Goal: Transaction & Acquisition: Purchase product/service

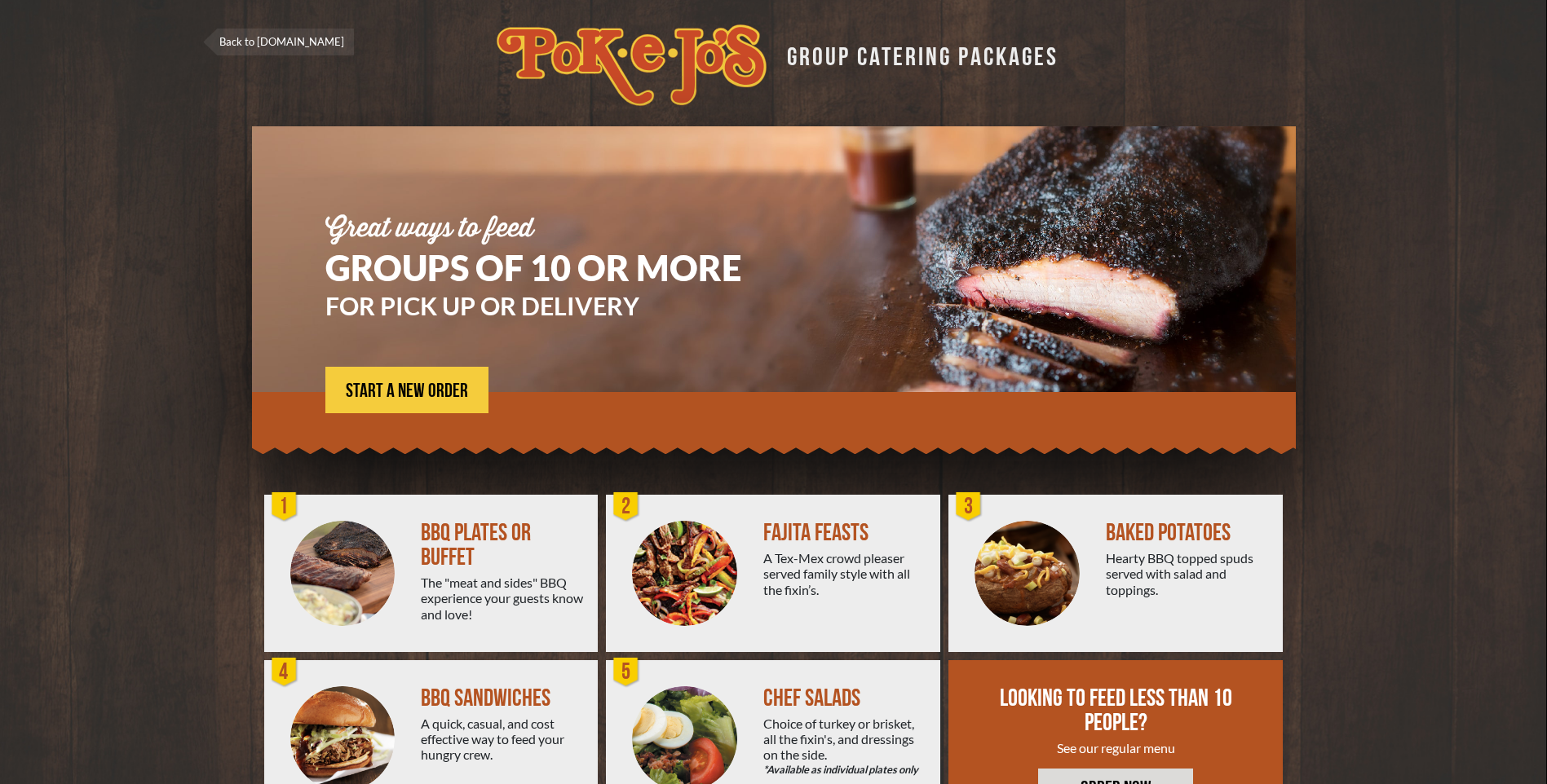
scroll to position [75, 0]
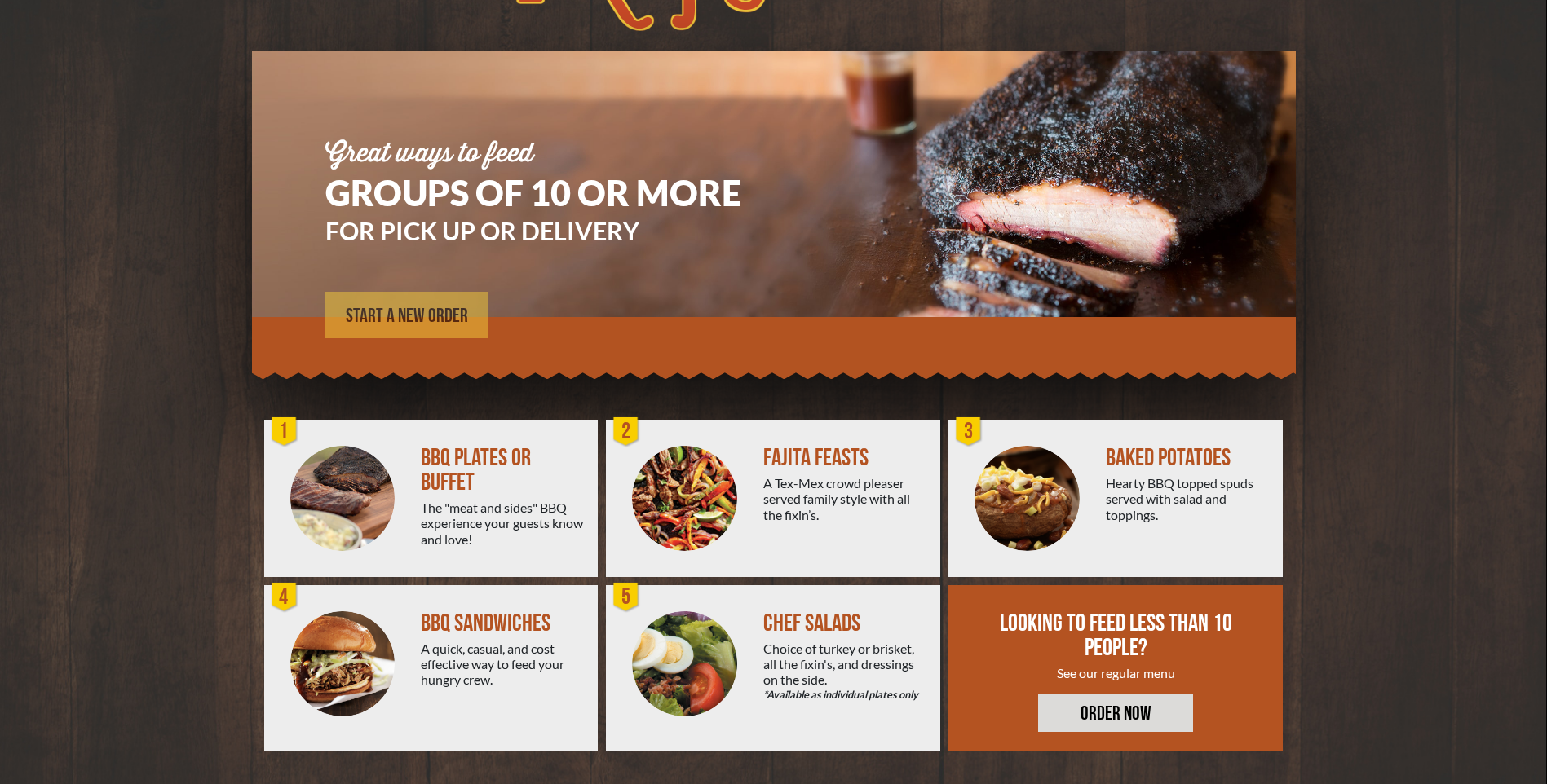
click at [451, 318] on span "START A NEW ORDER" at bounding box center [407, 317] width 122 height 20
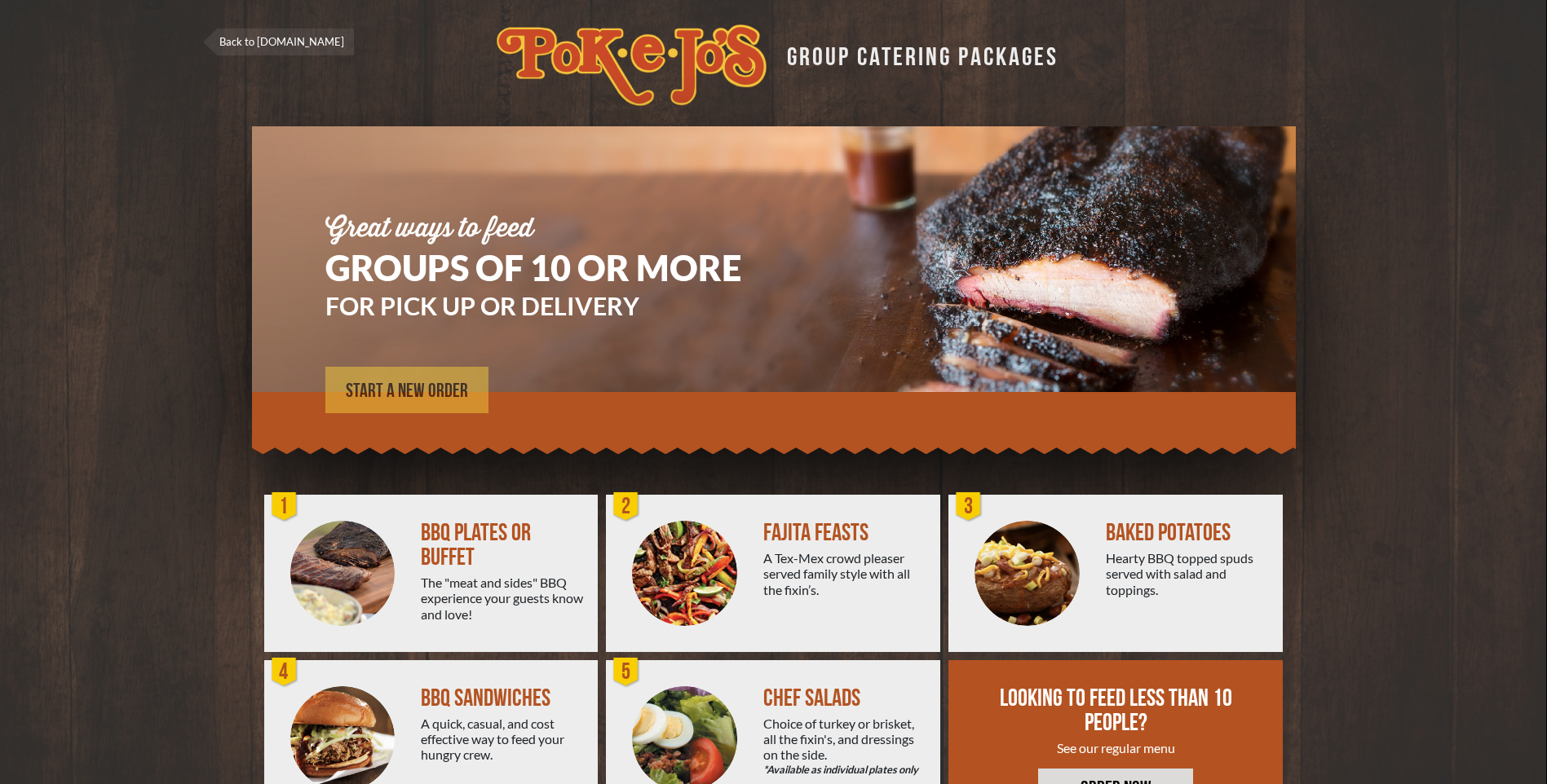
scroll to position [75, 0]
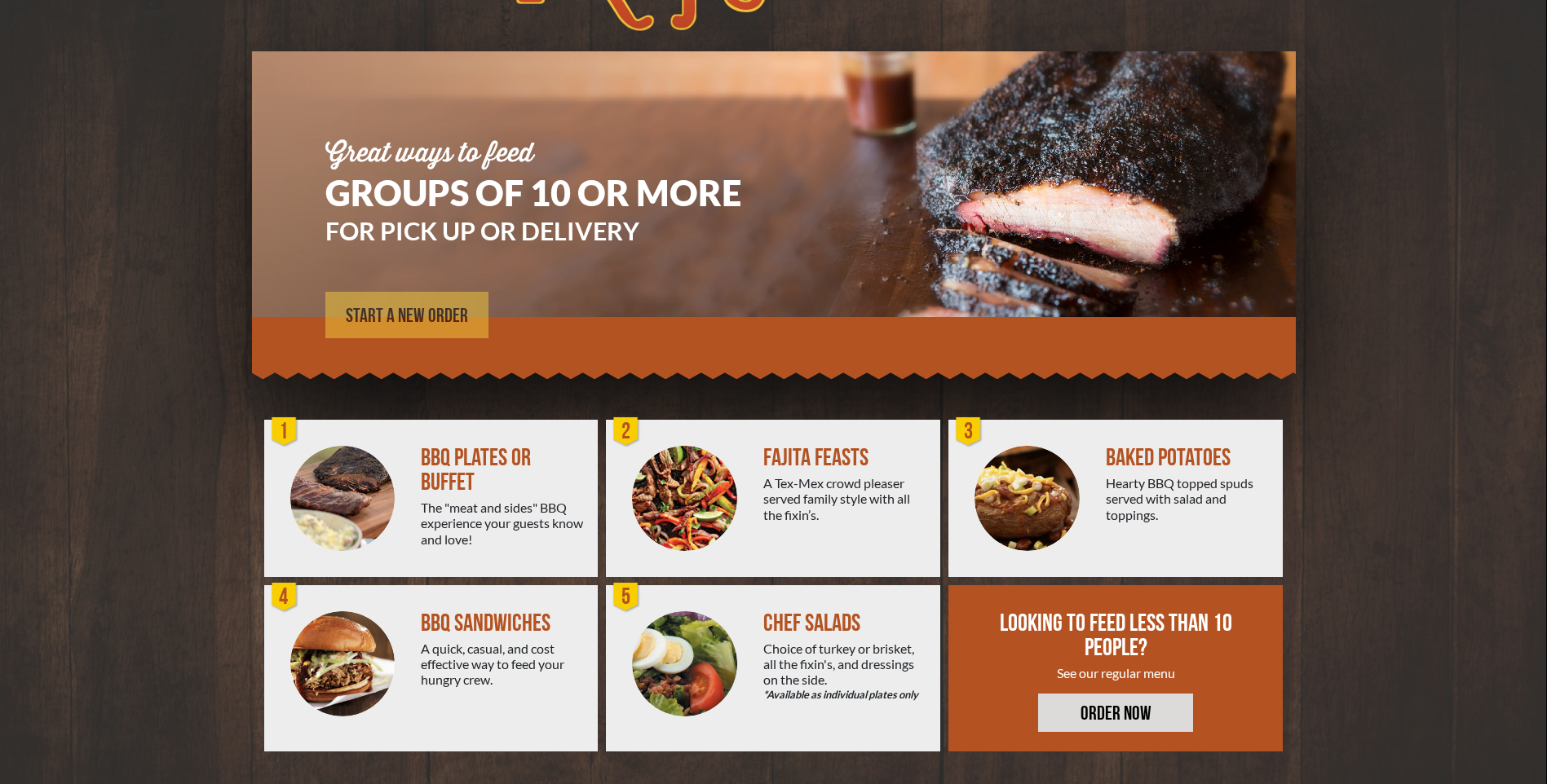
click at [418, 314] on span "START A NEW ORDER" at bounding box center [407, 317] width 122 height 20
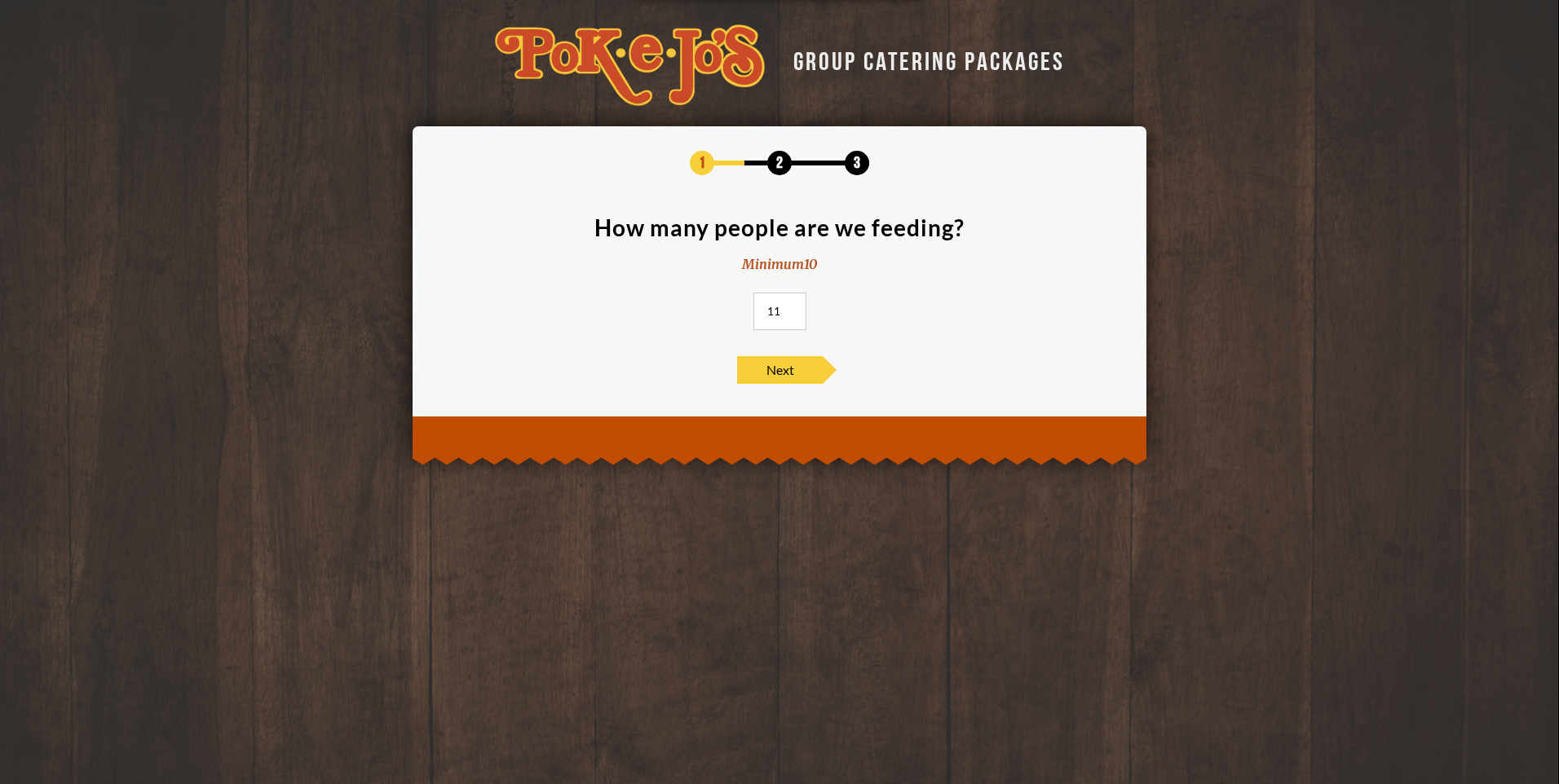
click at [784, 305] on input "11" at bounding box center [779, 311] width 53 height 37
type input "12"
click at [788, 308] on input "12" at bounding box center [779, 311] width 53 height 37
click at [776, 364] on span "Next" at bounding box center [780, 369] width 86 height 28
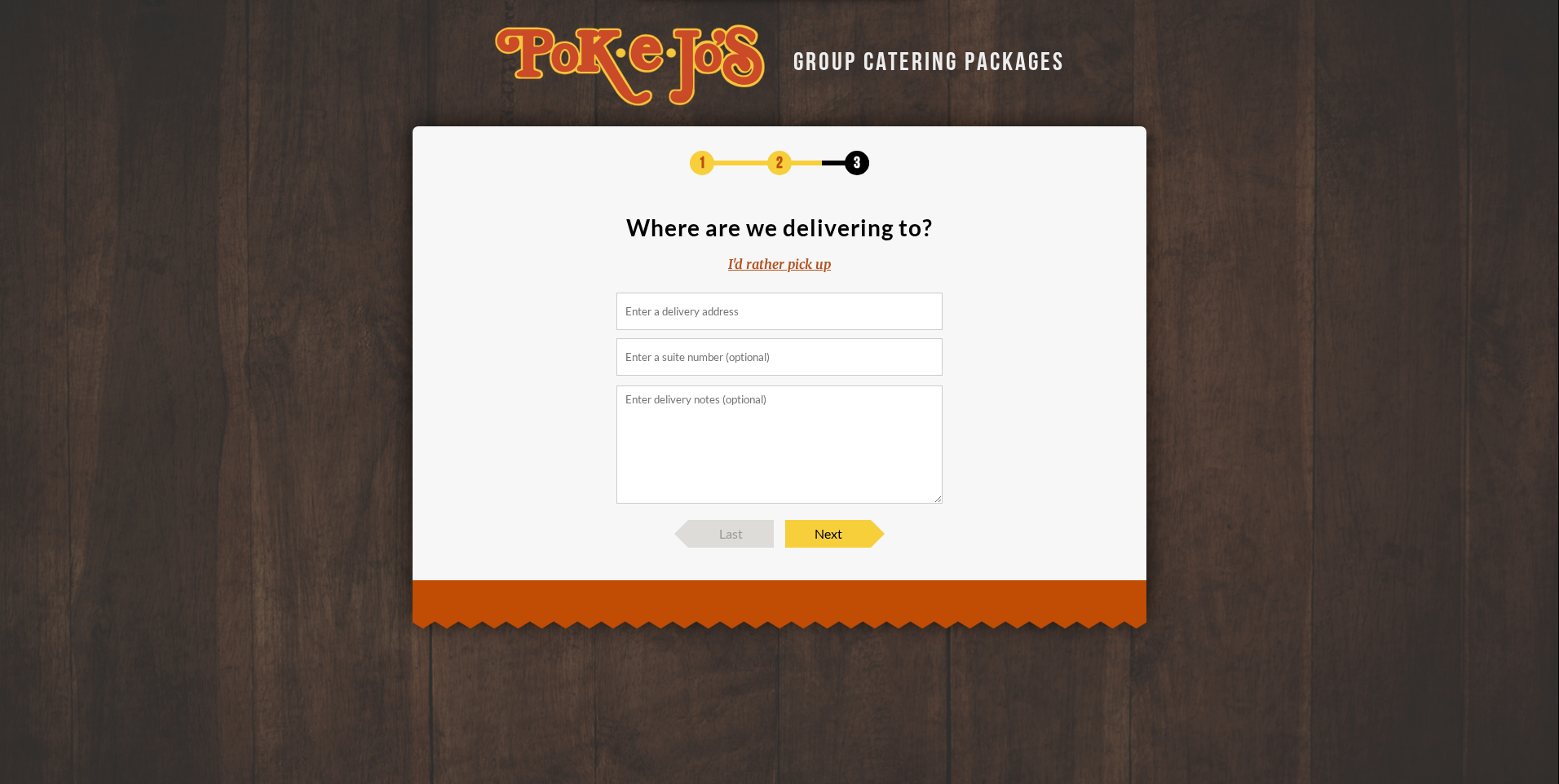
click at [694, 310] on input at bounding box center [780, 311] width 327 height 37
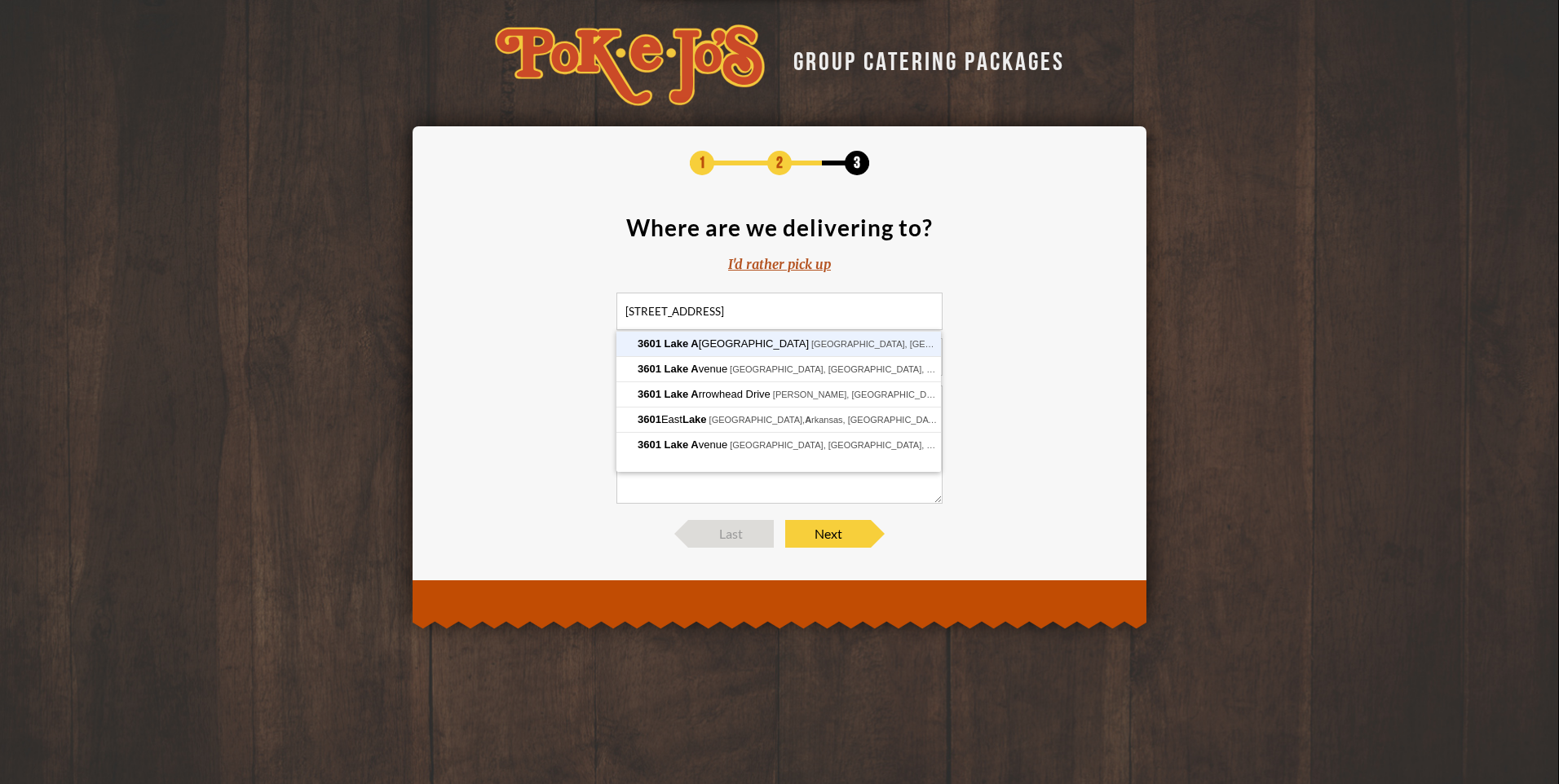
type input "3601 Lake Austin Boulevard, Austin, TX, USA"
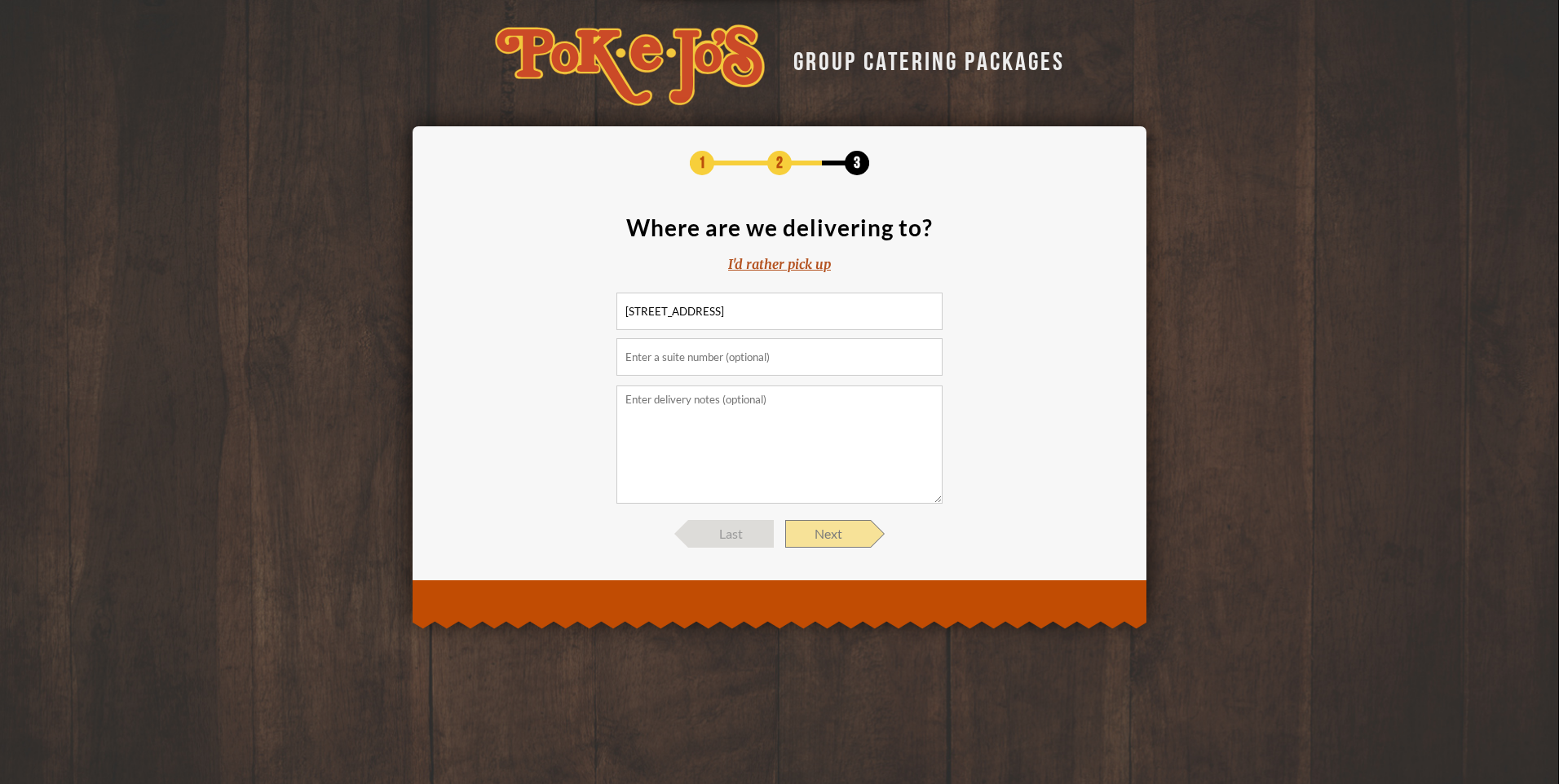
click at [809, 530] on span "Next" at bounding box center [828, 533] width 86 height 28
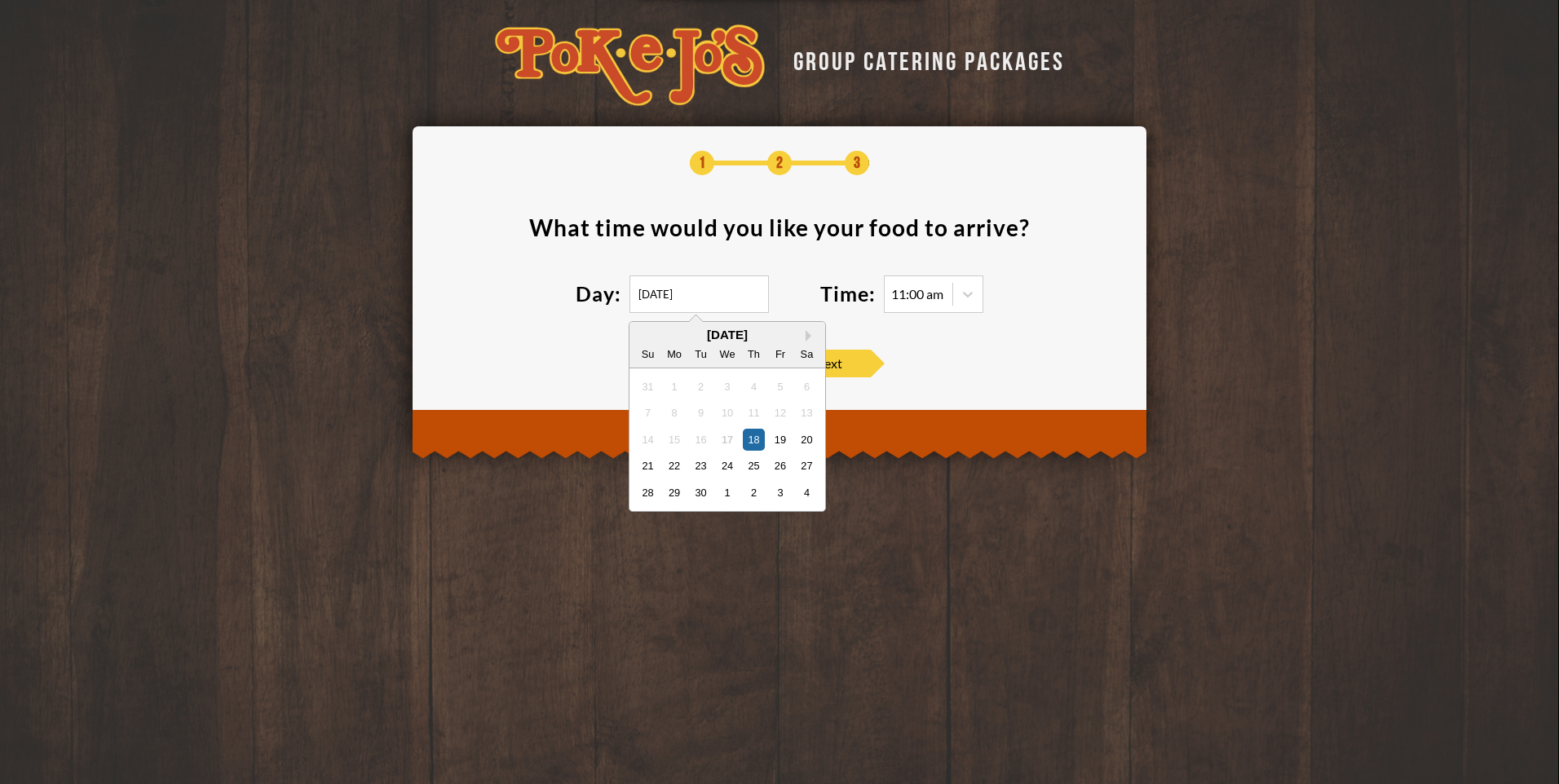
click at [718, 291] on input "09/18/2025" at bounding box center [700, 294] width 139 height 37
click at [804, 334] on div "September 2025" at bounding box center [727, 334] width 195 height 12
click at [808, 334] on button "Next Month" at bounding box center [811, 335] width 12 height 12
click at [753, 387] on div "2" at bounding box center [754, 385] width 22 height 22
type input "10/02/2025"
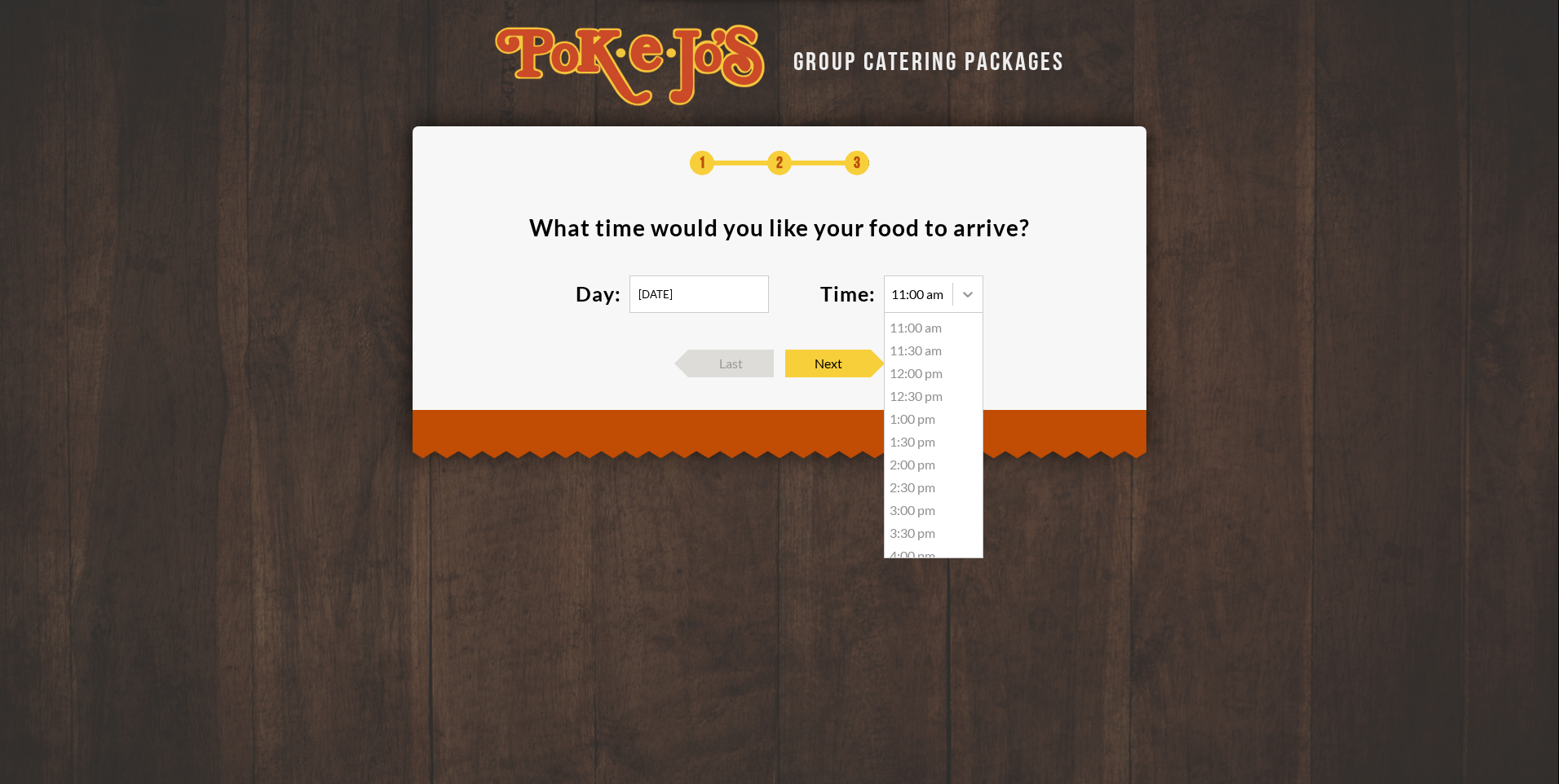
click at [966, 298] on icon at bounding box center [968, 294] width 16 height 16
click at [907, 478] on div "4:00 pm" at bounding box center [934, 475] width 98 height 23
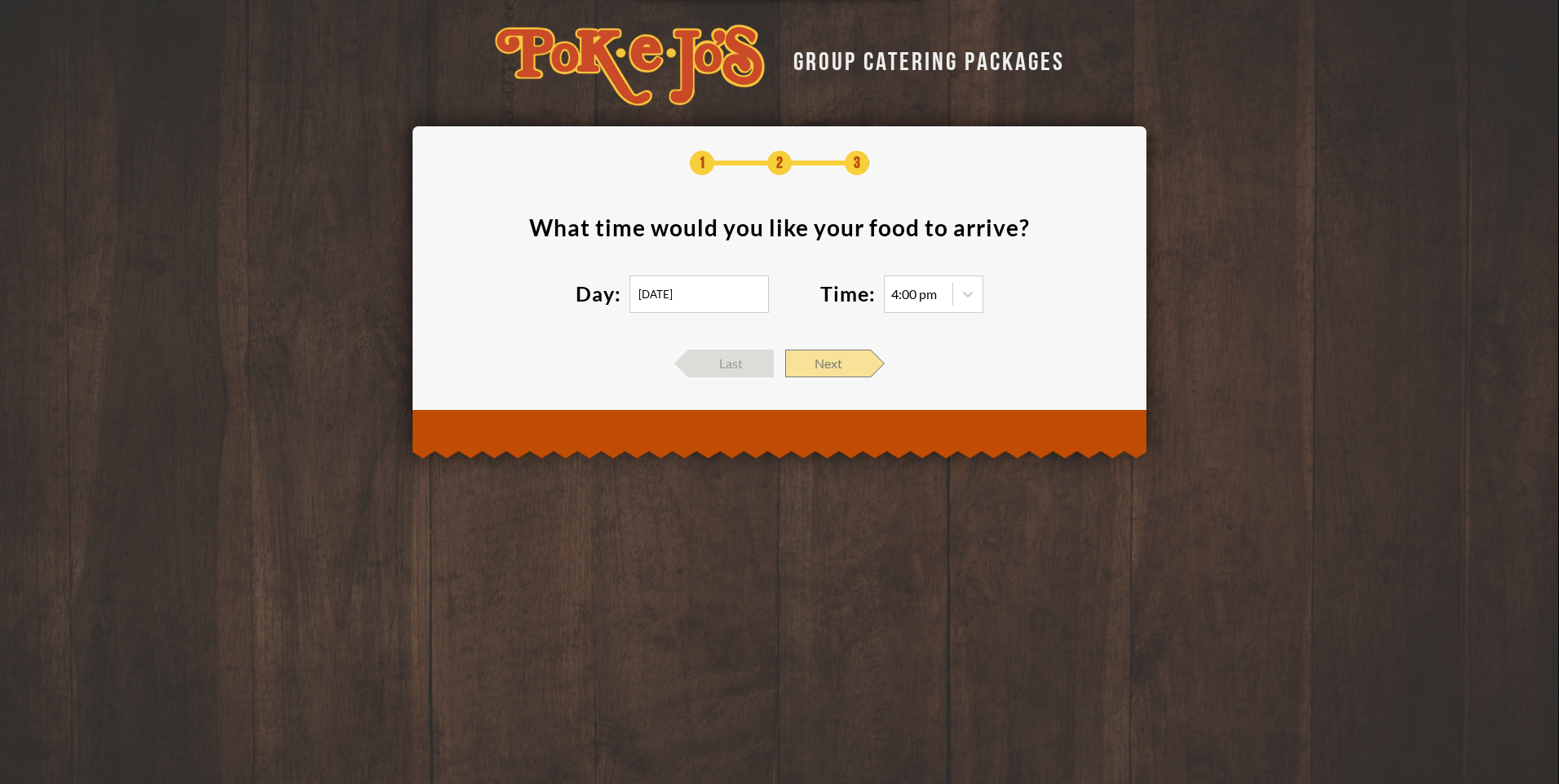
click at [842, 362] on span "Next" at bounding box center [828, 363] width 86 height 28
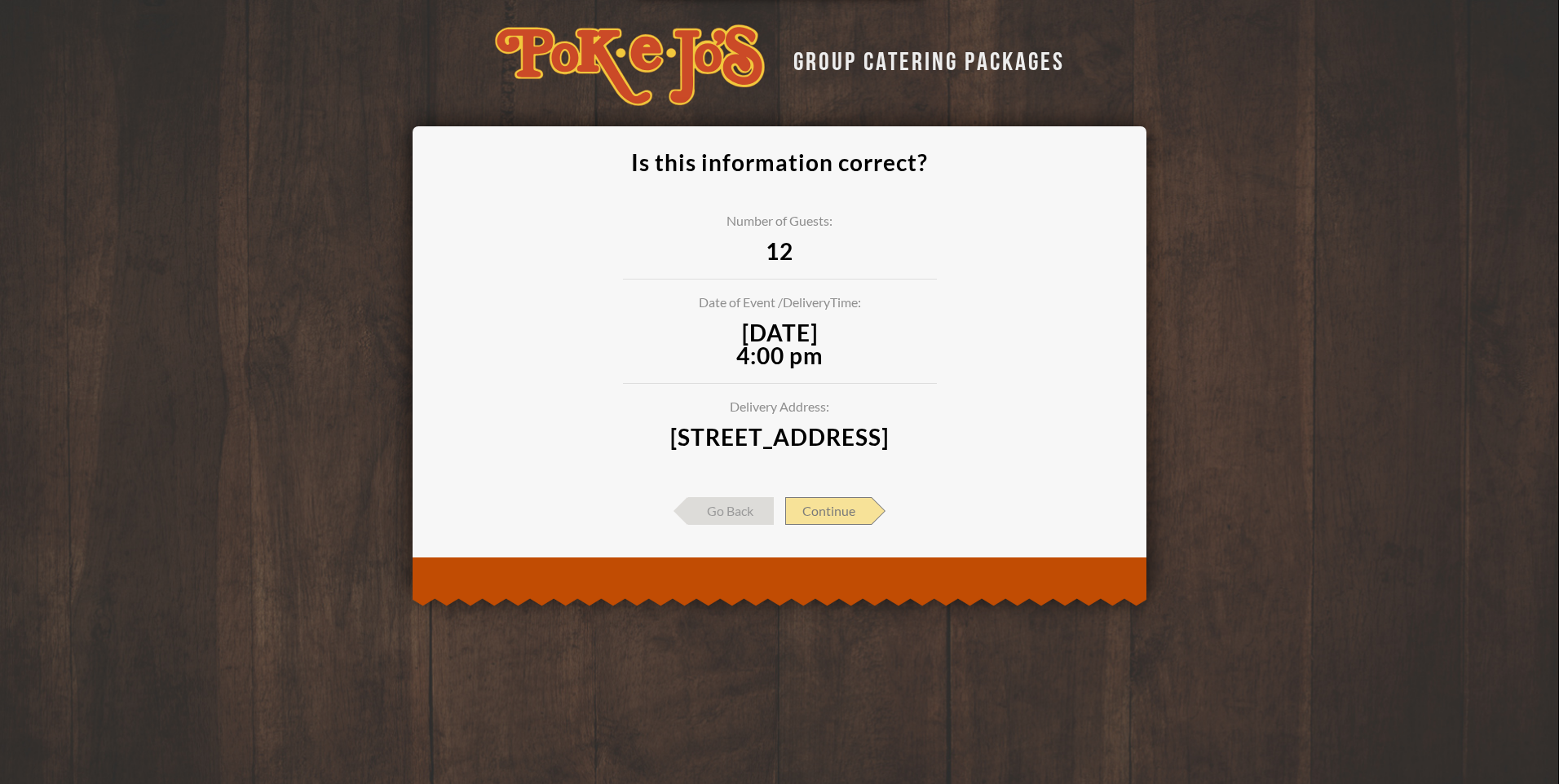
click at [852, 524] on span "Continue" at bounding box center [828, 511] width 87 height 28
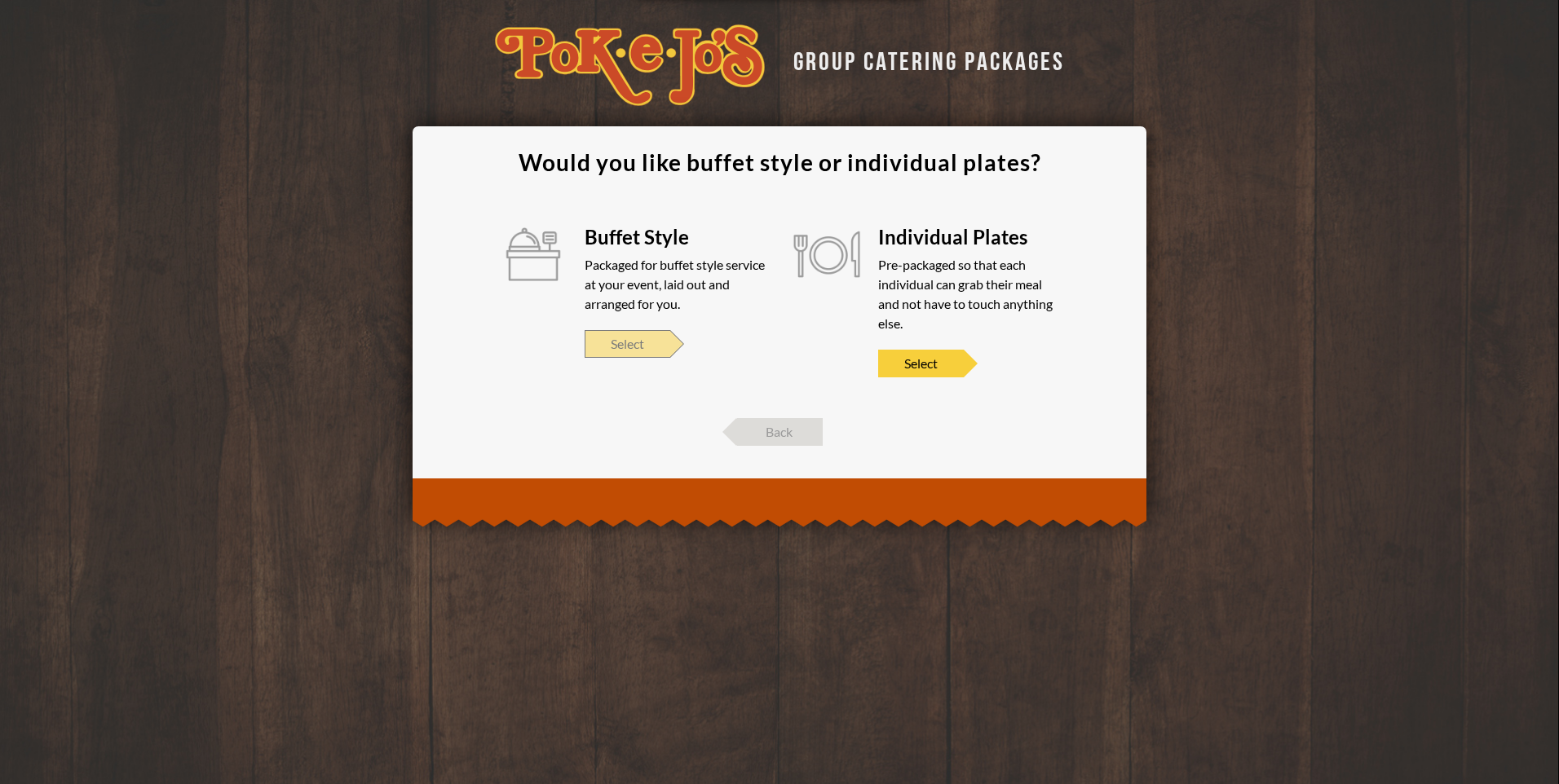
click at [635, 350] on span "Select" at bounding box center [627, 343] width 86 height 28
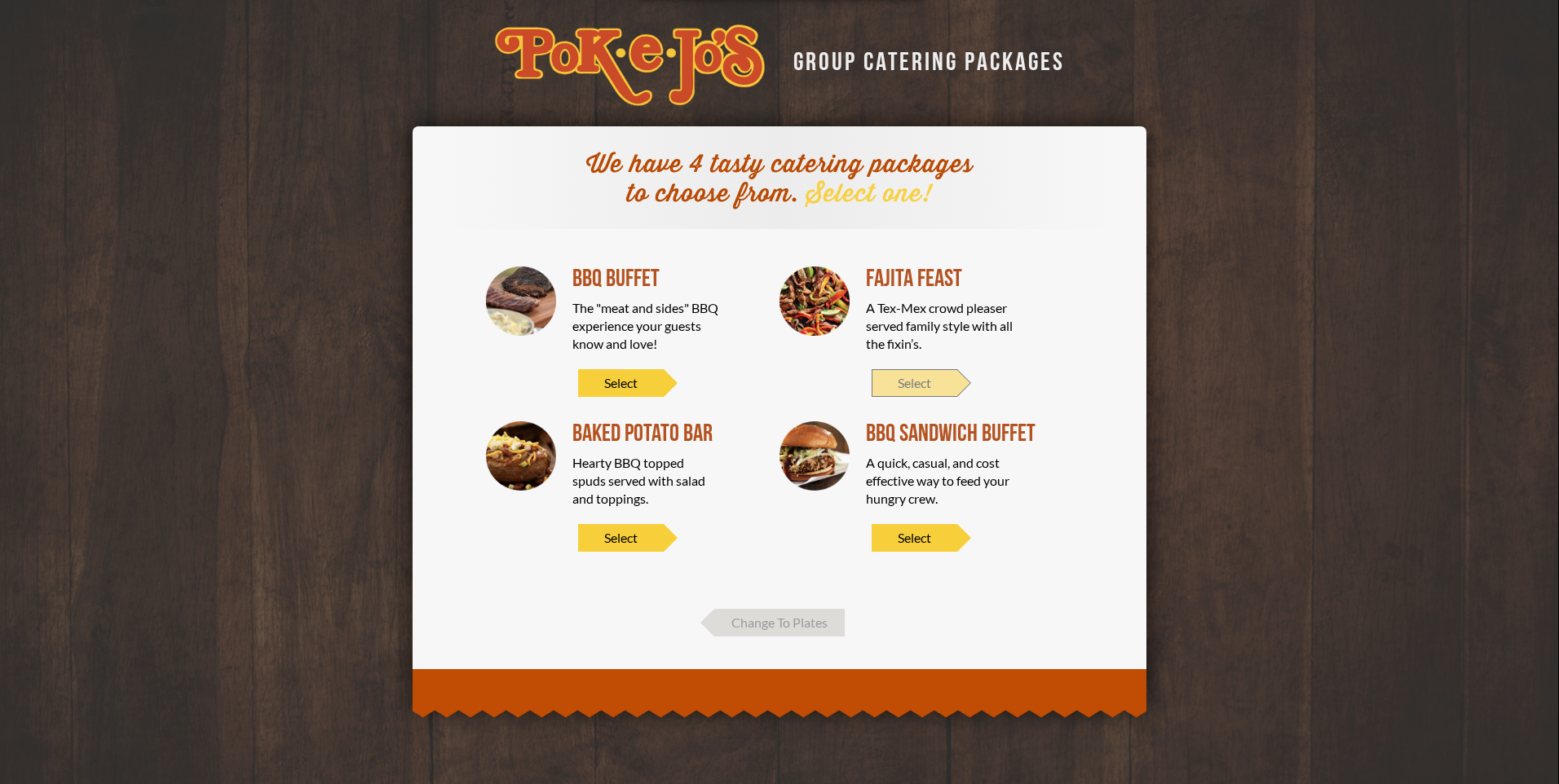
click at [934, 384] on span "Select" at bounding box center [915, 383] width 86 height 28
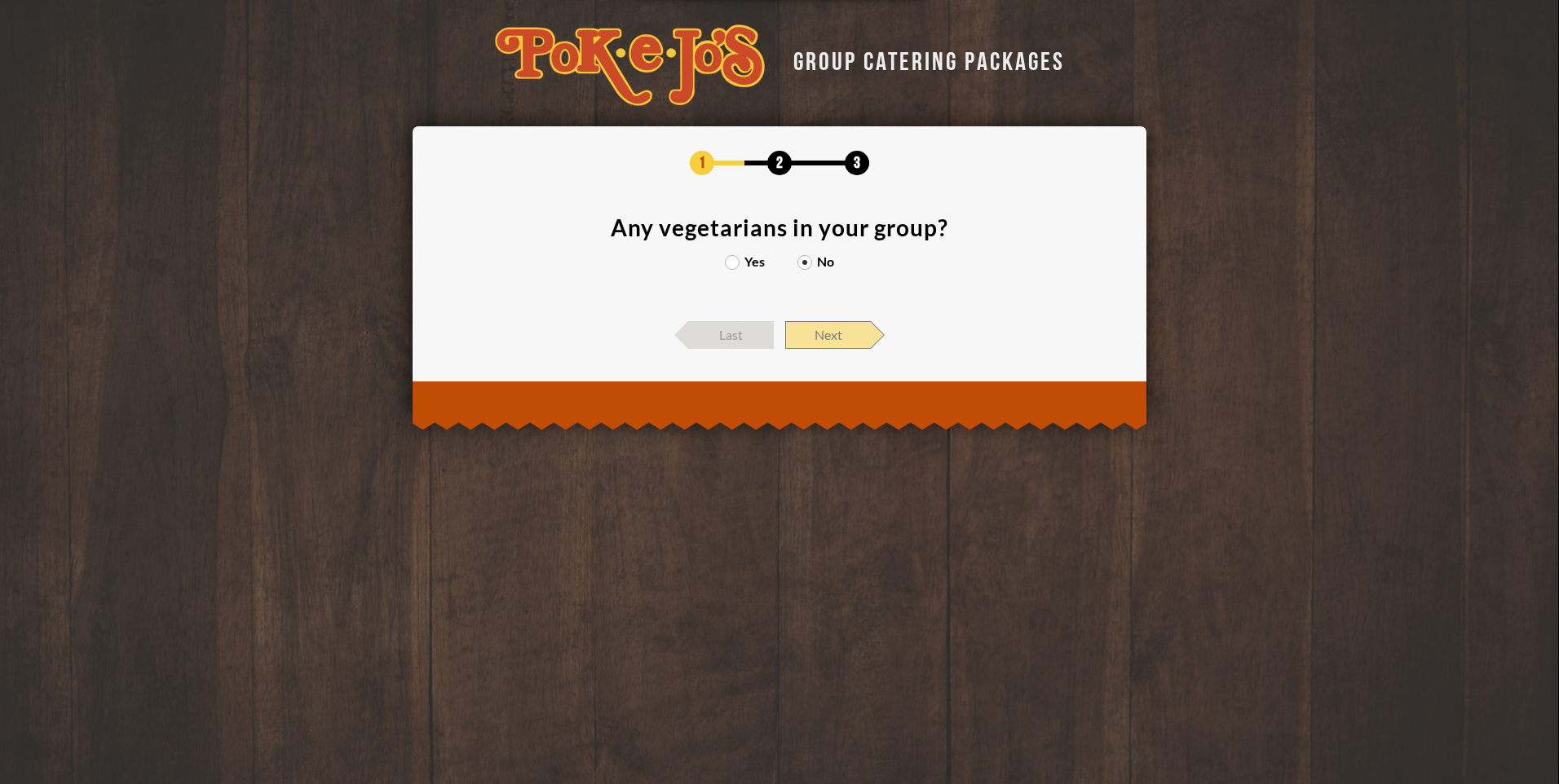
click at [847, 328] on span "Next" at bounding box center [828, 334] width 86 height 28
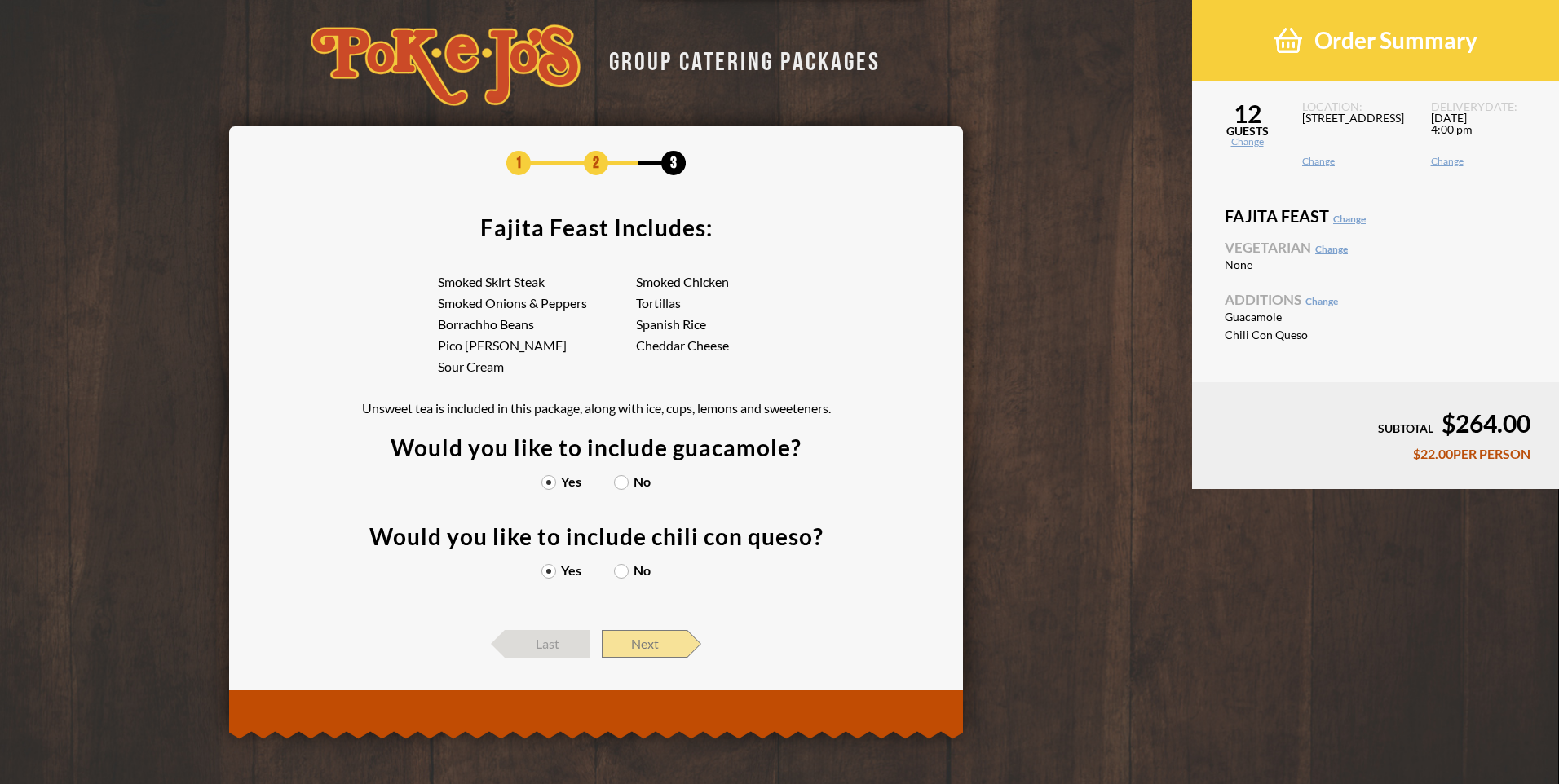
click at [659, 635] on span "Next" at bounding box center [645, 643] width 86 height 28
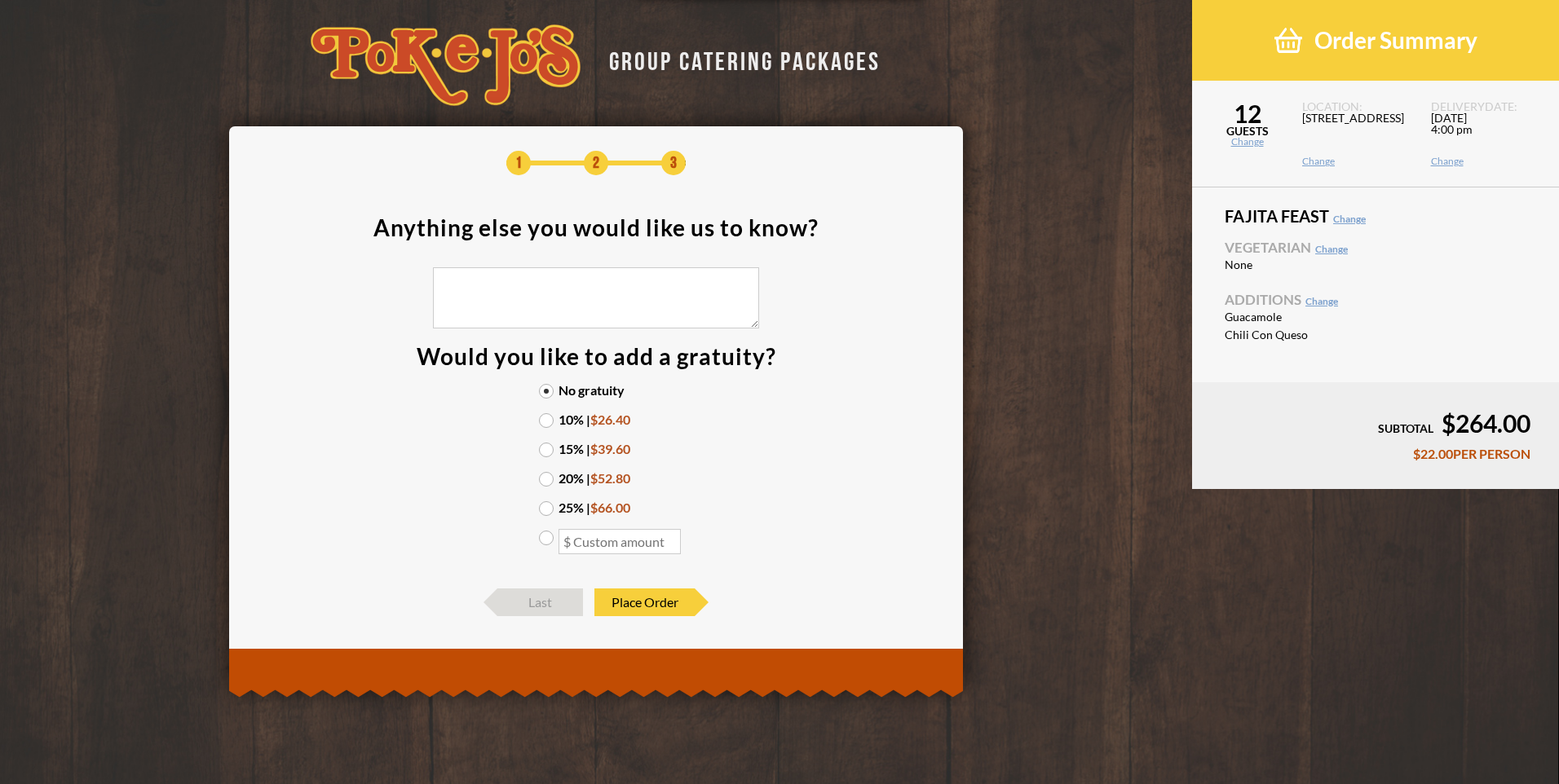
click at [550, 450] on label "15% | $39.60" at bounding box center [596, 449] width 114 height 13
click at [0, 0] on input "15% | $39.60" at bounding box center [0, 0] width 0 height 0
